Goal: Navigation & Orientation: Find specific page/section

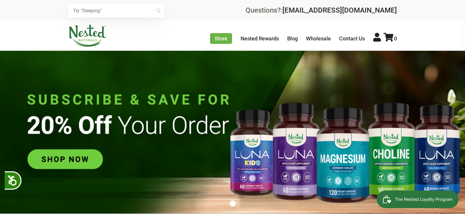
click at [73, 160] on img at bounding box center [232, 132] width 465 height 163
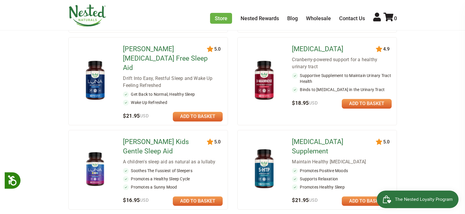
scroll to position [293, 0]
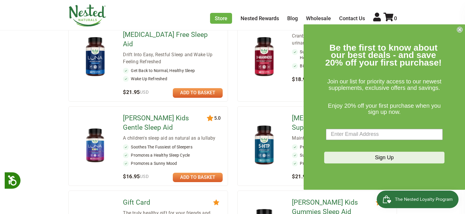
click at [460, 30] on icon "Close dialog" at bounding box center [459, 29] width 2 height 2
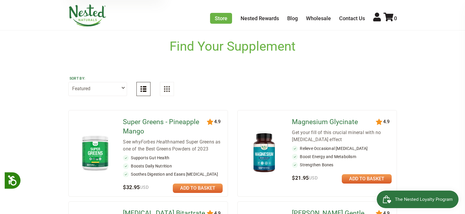
scroll to position [0, 0]
